Goal: Find specific page/section: Find specific page/section

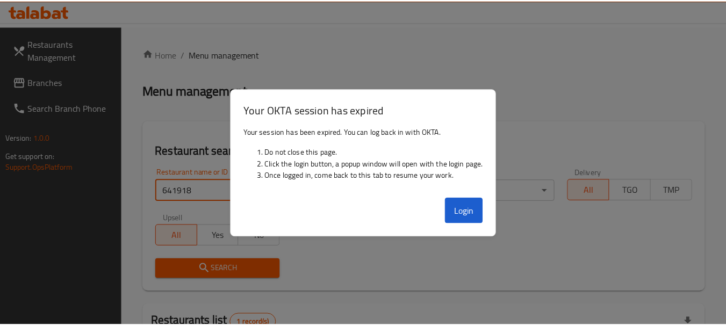
scroll to position [144, 0]
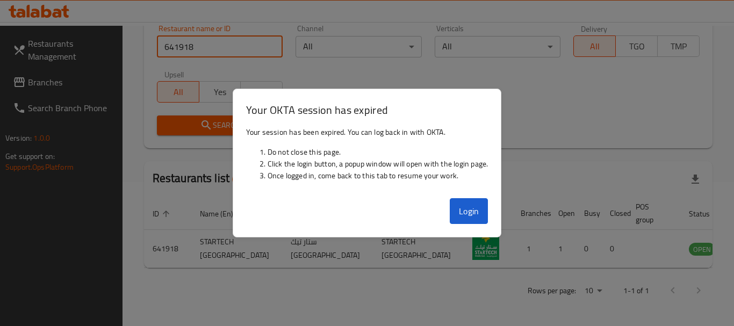
click at [475, 210] on button "Login" at bounding box center [469, 211] width 39 height 26
click at [474, 212] on button "Login" at bounding box center [469, 211] width 39 height 26
click at [462, 213] on button "Login" at bounding box center [469, 211] width 39 height 26
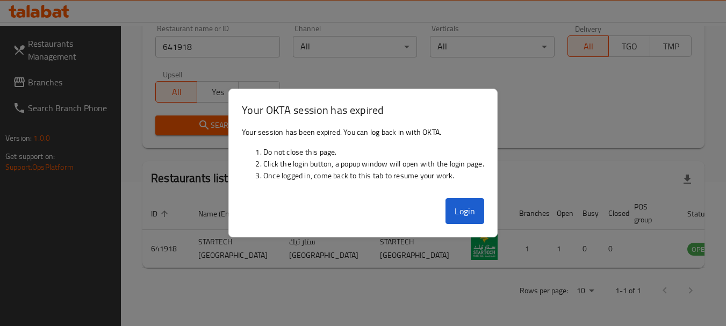
click at [539, 147] on div "Restaurant search Restaurant name or ID 641918 Restaurant name or ID Channel Al…" at bounding box center [423, 62] width 562 height 171
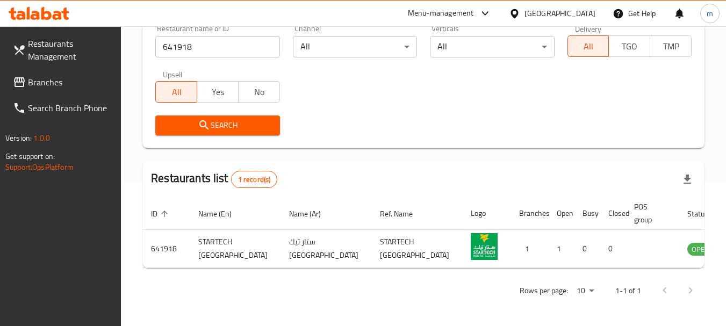
click at [520, 14] on icon at bounding box center [514, 13] width 11 height 11
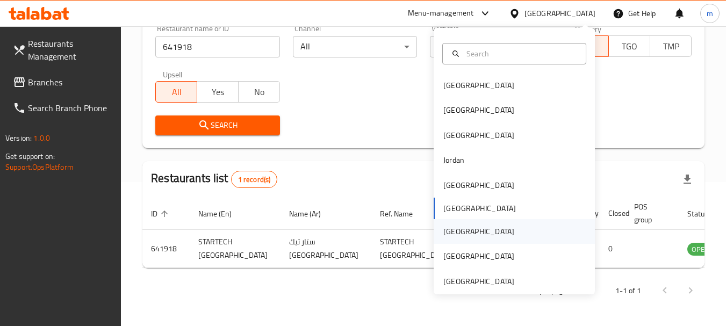
click at [444, 231] on div "[GEOGRAPHIC_DATA]" at bounding box center [478, 232] width 71 height 12
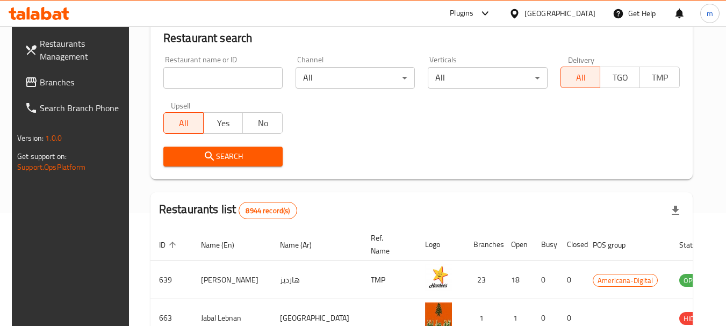
scroll to position [144, 0]
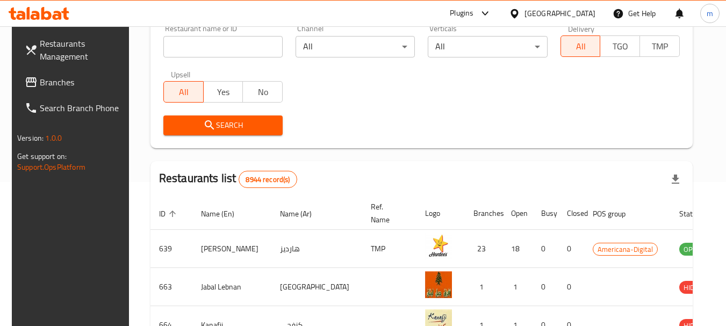
click at [59, 81] on span "Branches" at bounding box center [82, 82] width 85 height 13
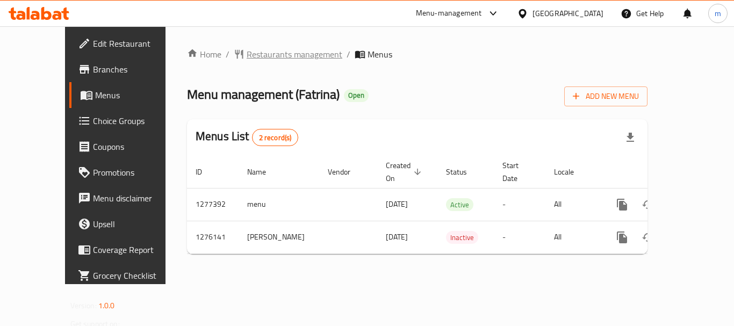
click at [248, 54] on span "Restaurants management" at bounding box center [295, 54] width 96 height 13
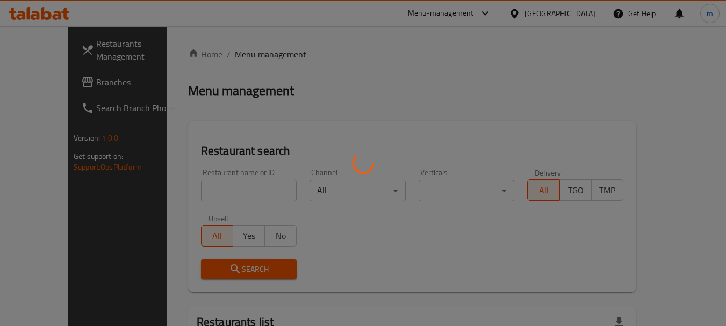
click at [219, 192] on div at bounding box center [363, 163] width 726 height 326
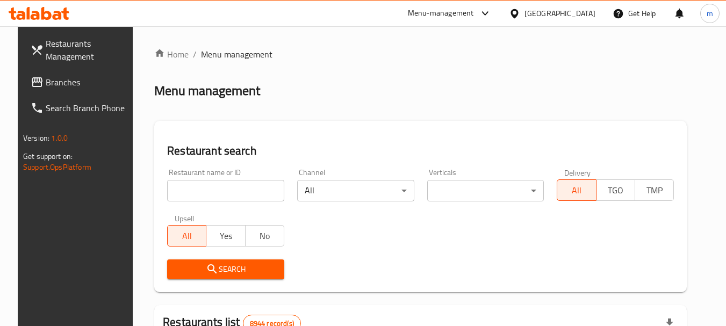
click at [219, 192] on input "search" at bounding box center [225, 190] width 117 height 21
paste input "691852"
type input "691852"
click at [241, 266] on span "Search" at bounding box center [226, 269] width 100 height 13
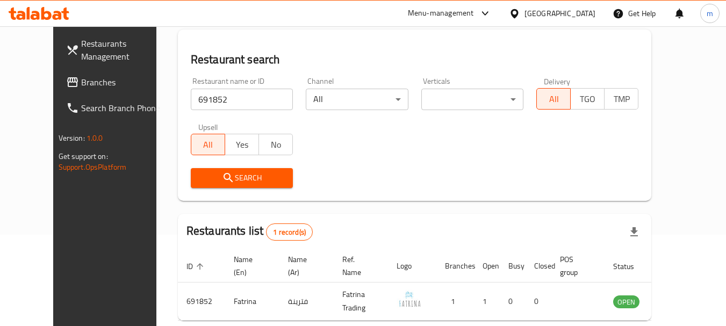
scroll to position [140, 0]
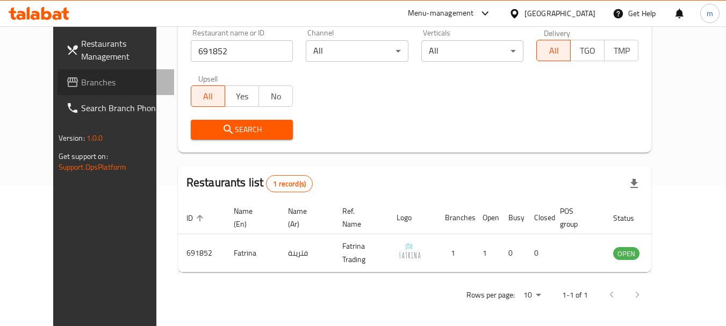
click at [81, 79] on span "Branches" at bounding box center [123, 82] width 85 height 13
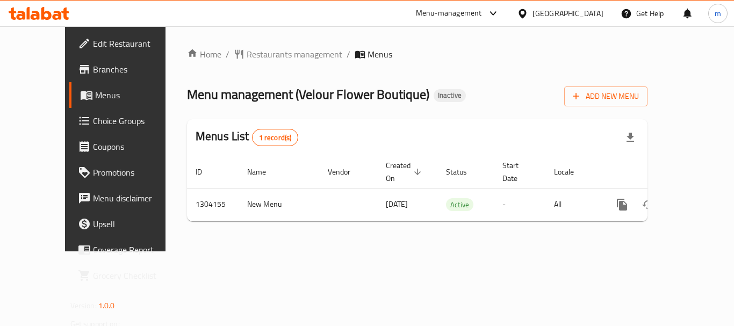
click at [265, 51] on span "Restaurants management" at bounding box center [295, 54] width 96 height 13
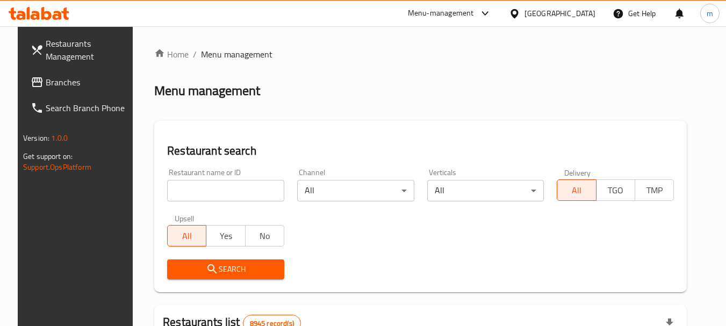
click at [221, 199] on input "search" at bounding box center [225, 190] width 117 height 21
paste input "703085"
type input "703085"
click button "Search" at bounding box center [225, 270] width 117 height 20
